Goal: Task Accomplishment & Management: Manage account settings

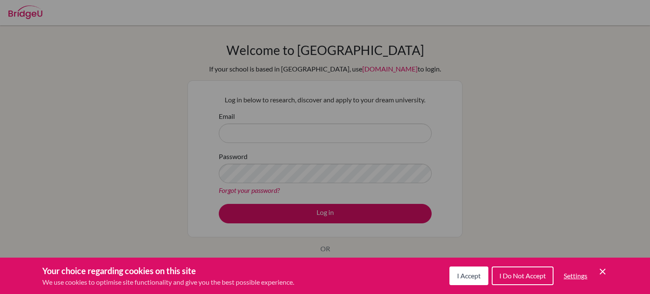
click at [314, 133] on div "Cookie Preferences" at bounding box center [325, 147] width 650 height 294
click at [598, 272] on icon "Cookie Control Close Icon" at bounding box center [603, 272] width 10 height 10
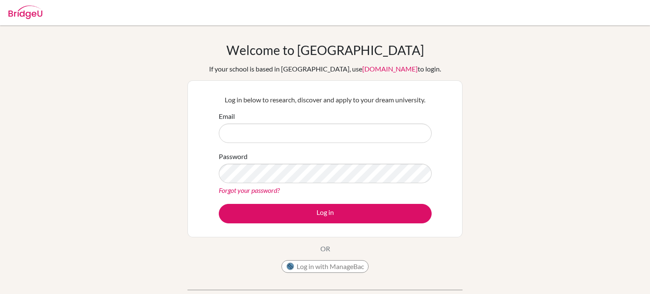
click at [253, 190] on link "Forgot your password?" at bounding box center [249, 190] width 61 height 8
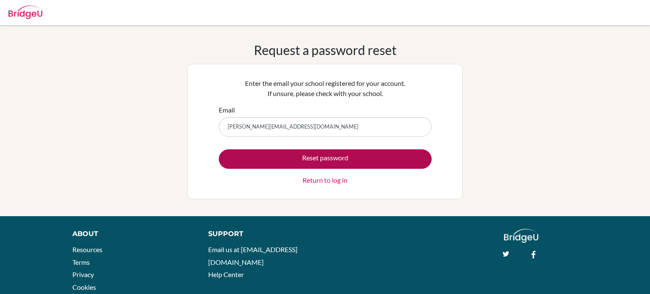
type input "[PERSON_NAME][EMAIL_ADDRESS][DOMAIN_NAME]"
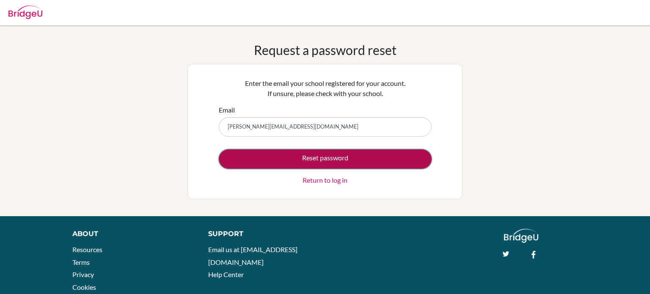
click at [340, 161] on button "Reset password" at bounding box center [325, 158] width 213 height 19
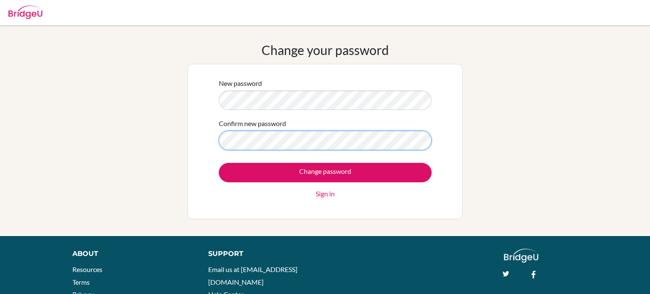
click at [219, 163] on input "Change password" at bounding box center [325, 172] width 213 height 19
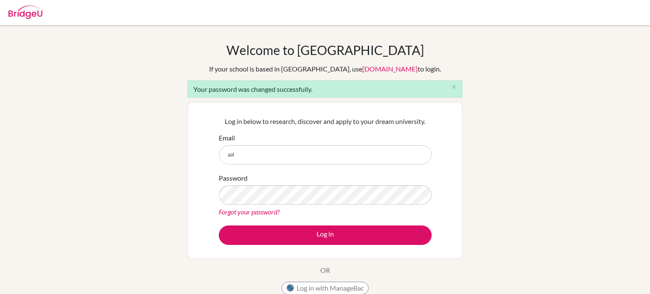
type input "[PERSON_NAME][EMAIL_ADDRESS][DOMAIN_NAME]"
click at [219, 226] on button "Log in" at bounding box center [325, 235] width 213 height 19
